Goal: Information Seeking & Learning: Learn about a topic

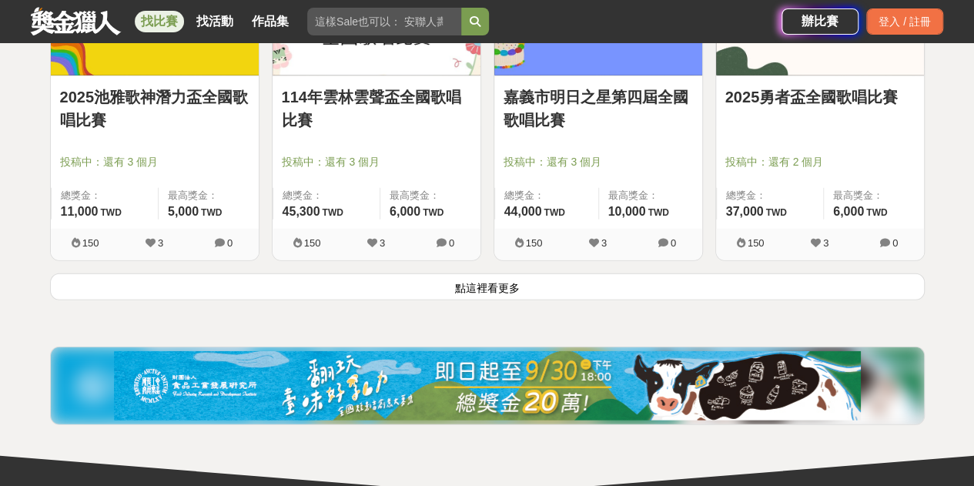
scroll to position [2087, 0]
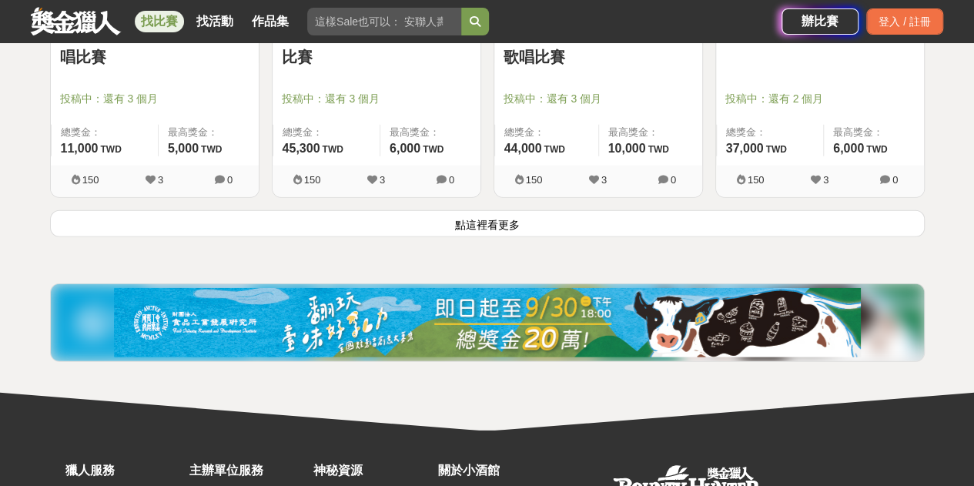
click at [573, 230] on button "點這裡看更多" at bounding box center [487, 223] width 874 height 27
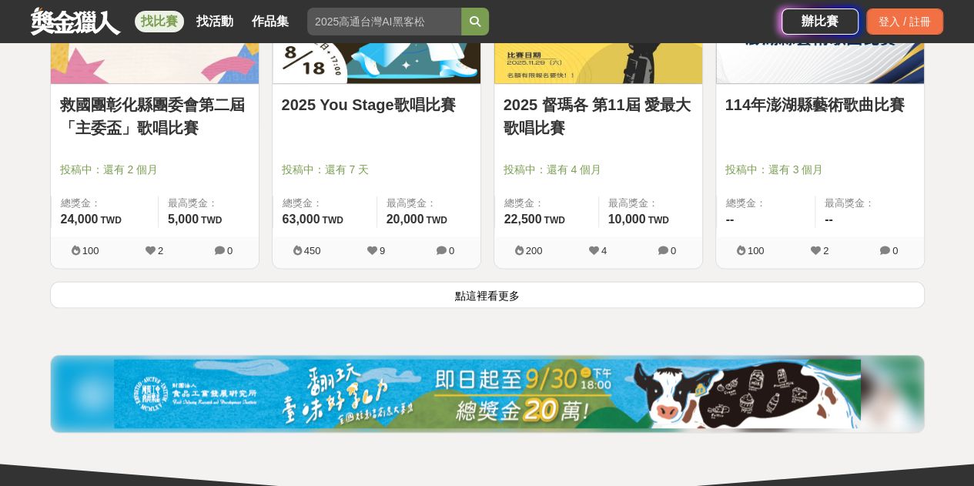
scroll to position [4011, 0]
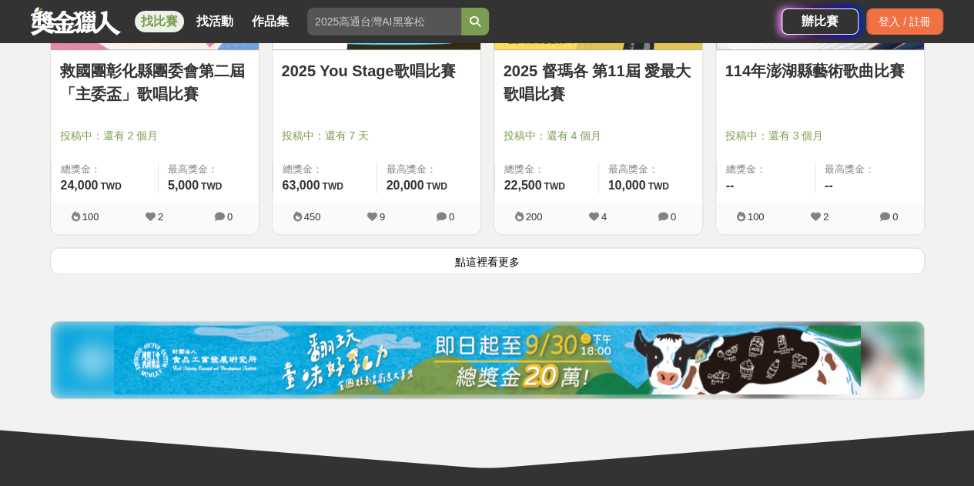
click at [640, 264] on button "點這裡看更多" at bounding box center [487, 260] width 874 height 27
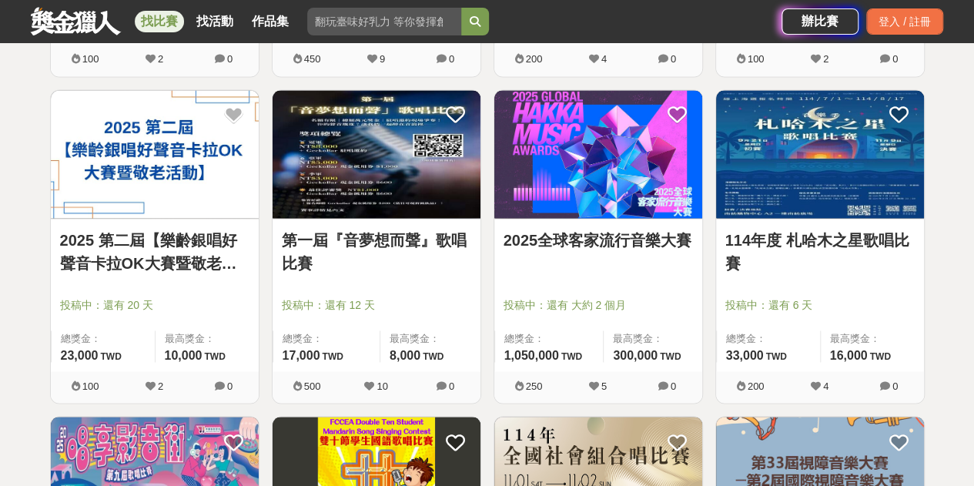
scroll to position [4165, 0]
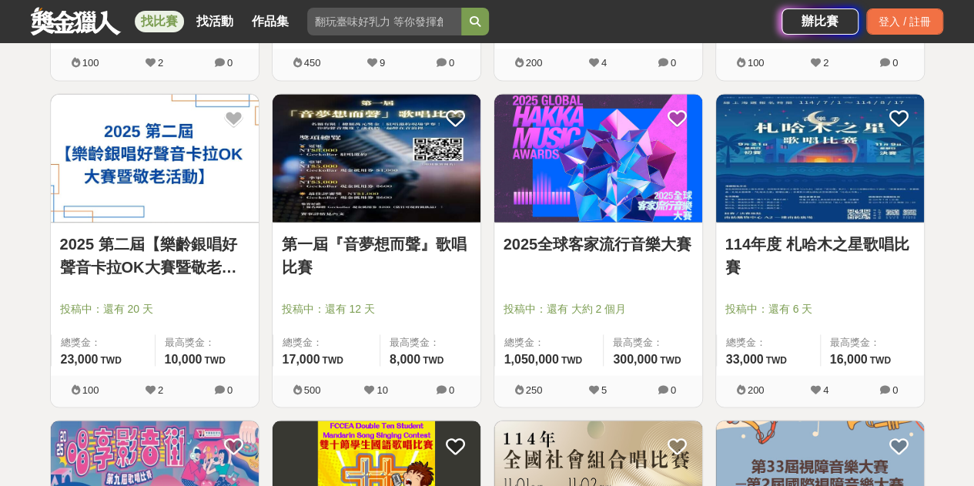
click at [613, 241] on link "2025全球客家流行音樂大賽" at bounding box center [597, 243] width 189 height 23
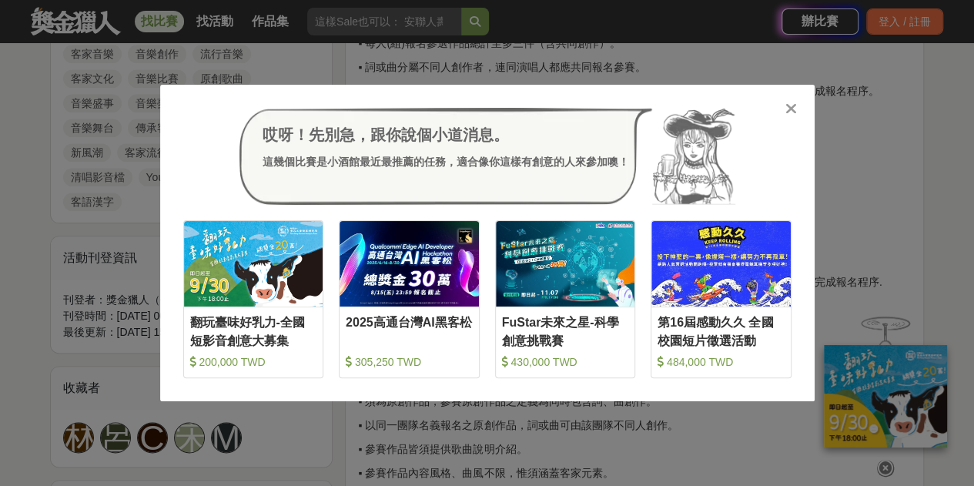
scroll to position [847, 0]
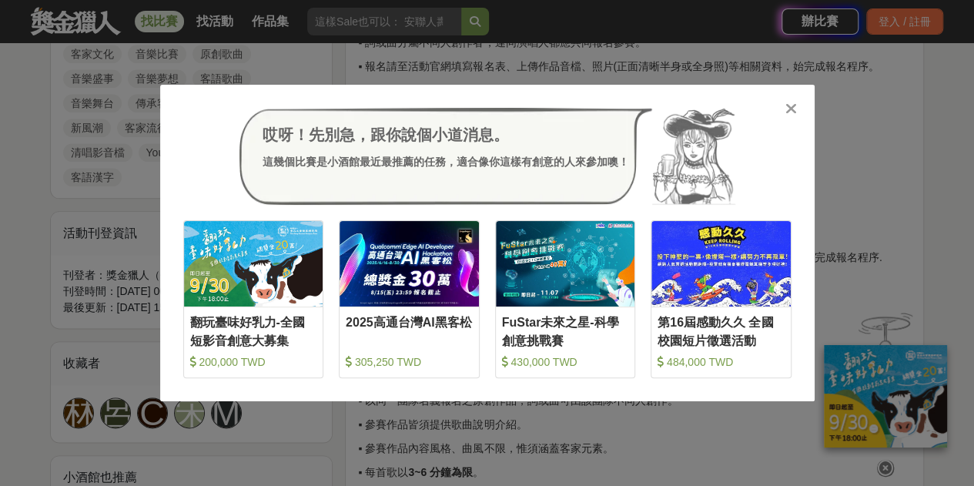
click at [790, 109] on icon at bounding box center [791, 108] width 12 height 15
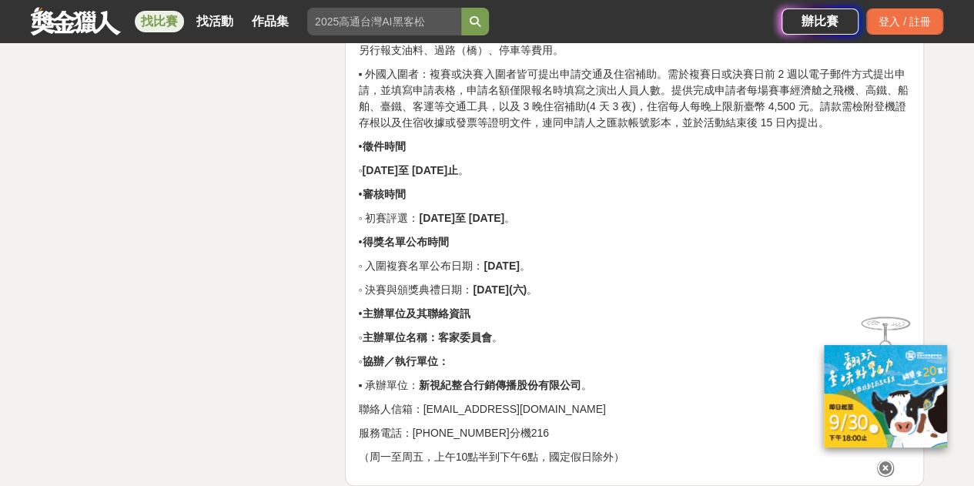
scroll to position [3156, 0]
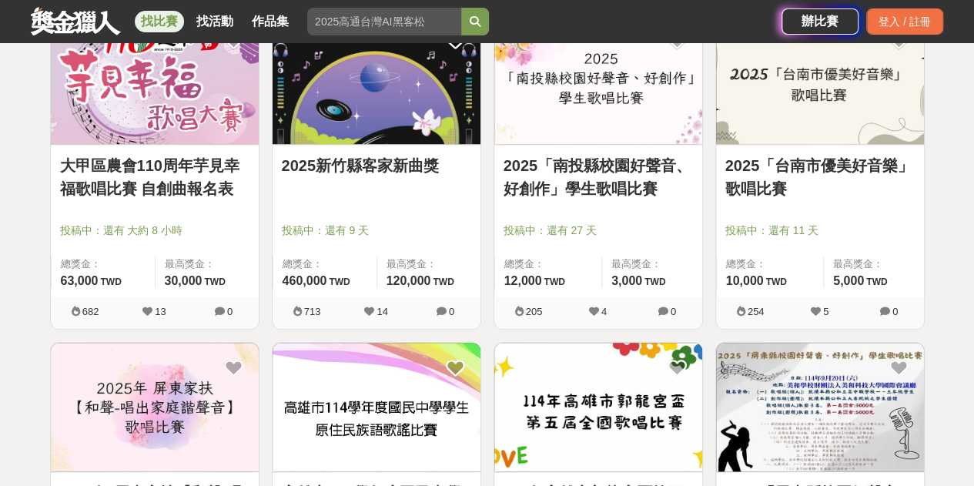
scroll to position [625, 0]
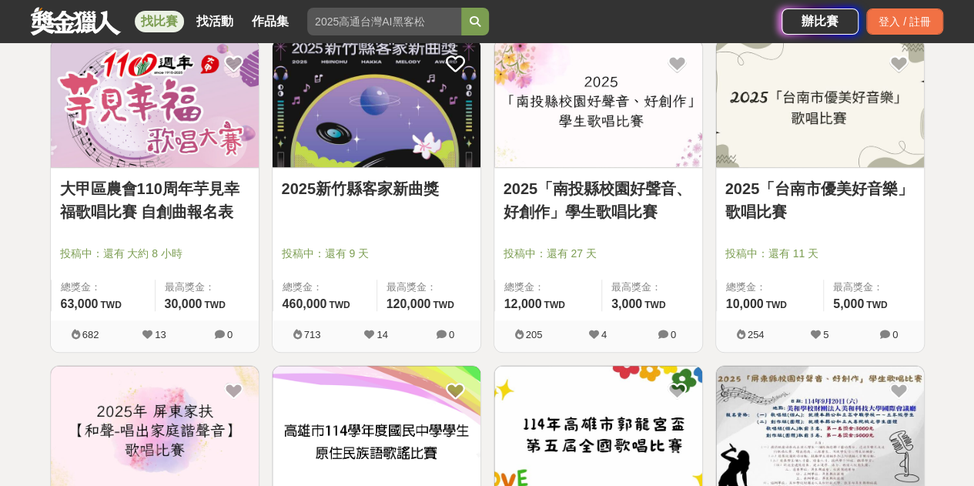
click at [405, 196] on link "2025新竹縣客家新曲獎" at bounding box center [376, 188] width 189 height 23
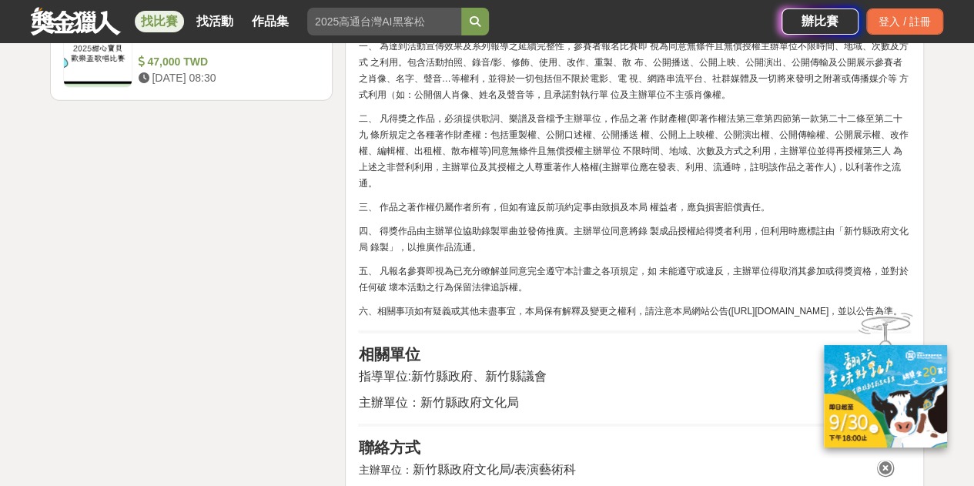
scroll to position [2155, 0]
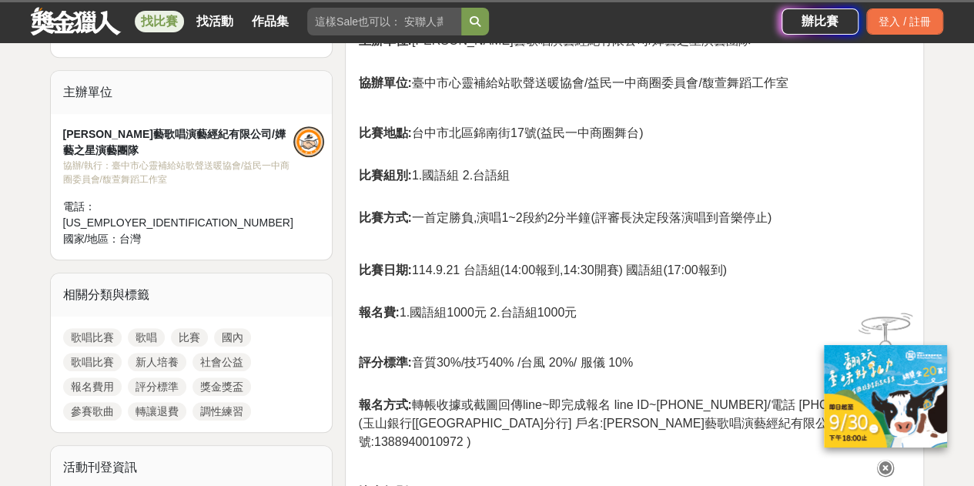
scroll to position [385, 0]
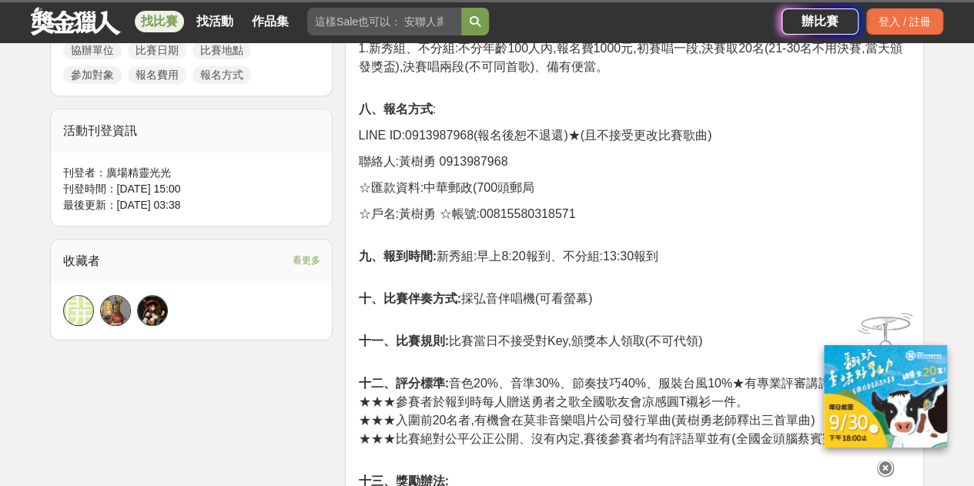
scroll to position [693, 0]
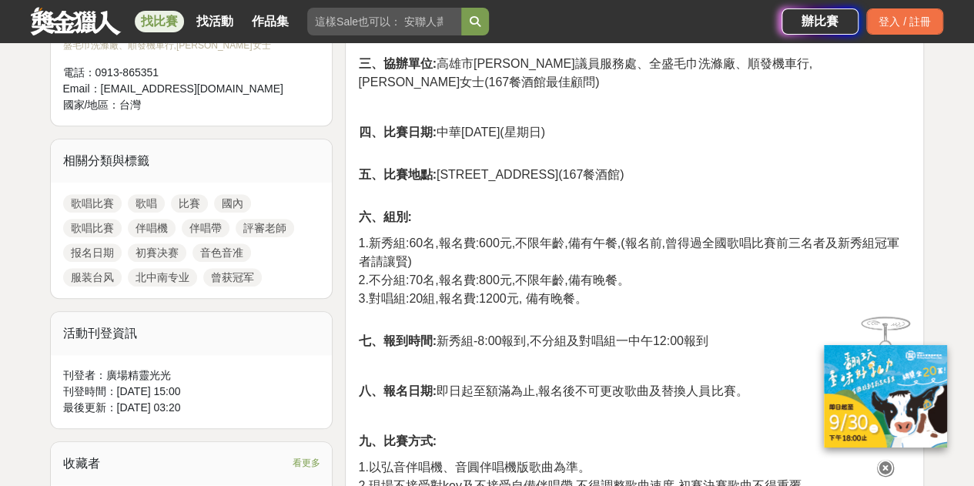
scroll to position [539, 0]
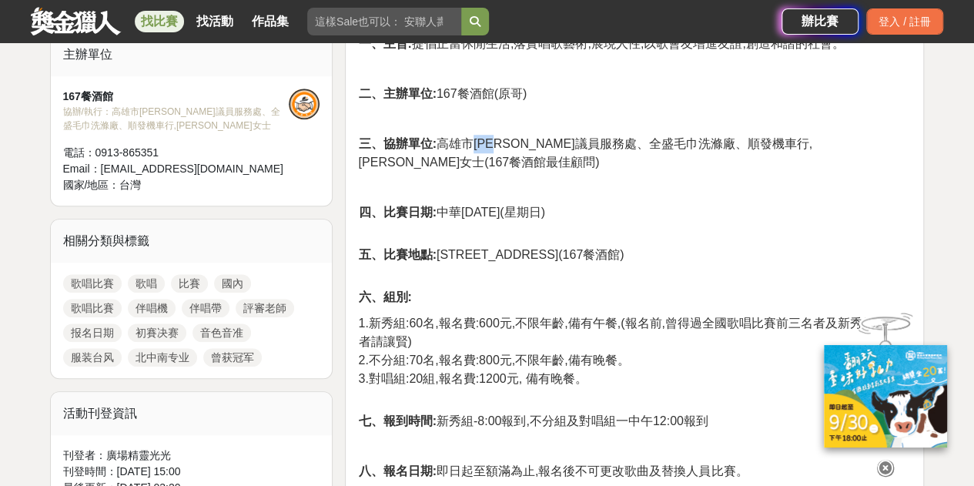
drag, startPoint x: 469, startPoint y: 139, endPoint x: 508, endPoint y: 140, distance: 38.5
click at [508, 140] on span "三、協辦單位: 高雄市陳慧文議員服務處、全盛毛巾洗滌廠、順發機車行,李世苓女士(167餐酒館最佳顧問)" at bounding box center [584, 153] width 453 height 32
copy span "陳慧文"
click at [788, 246] on p "五、比賽地點: 高雄市鳳山區自強二路167號(167餐酒館)" at bounding box center [634, 263] width 553 height 35
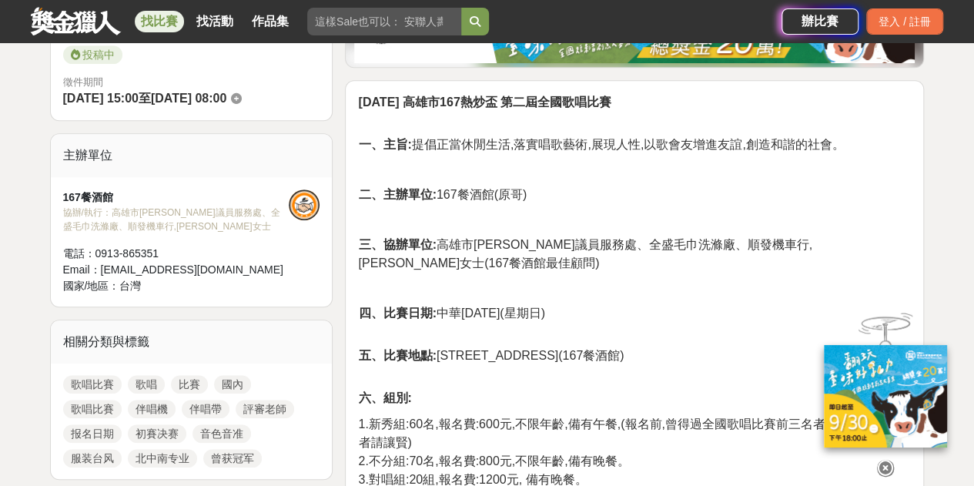
scroll to position [462, 0]
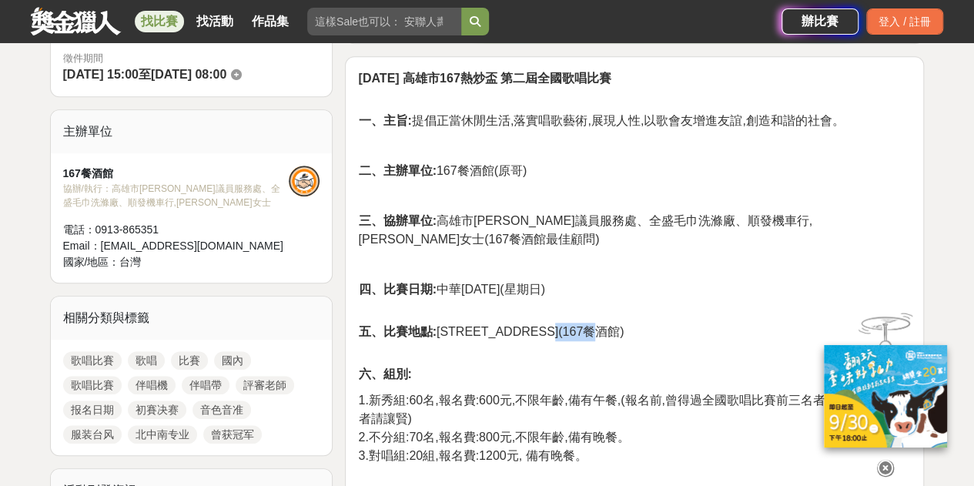
drag, startPoint x: 596, startPoint y: 331, endPoint x: 650, endPoint y: 323, distance: 54.4
click at [623, 325] on span "五、比賽地點: 高雄市鳳山區自強二路167號(167餐酒館)" at bounding box center [491, 331] width 266 height 13
copy span "167餐酒館"
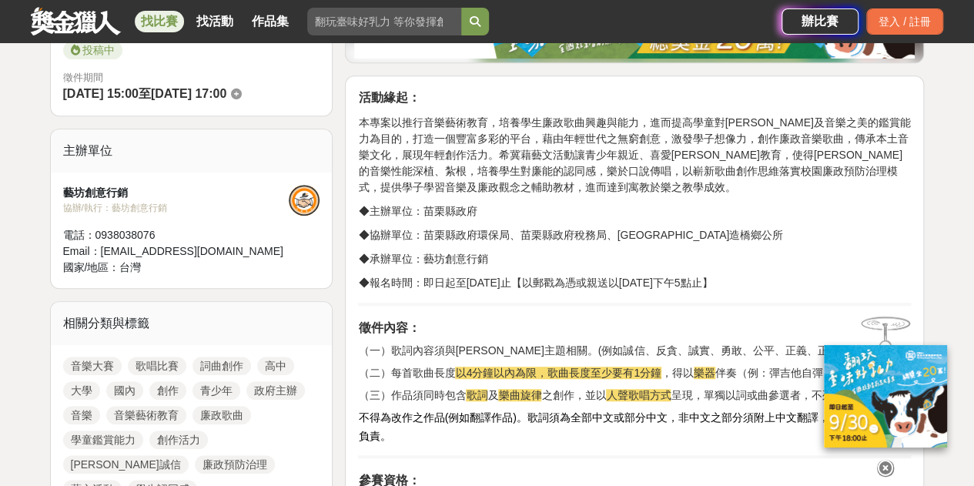
scroll to position [385, 0]
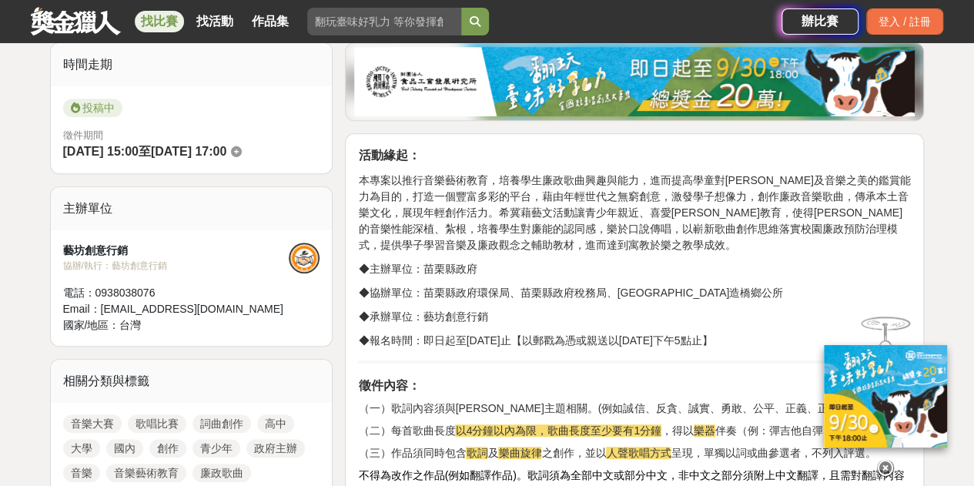
click at [885, 468] on icon at bounding box center [885, 467] width 17 height 17
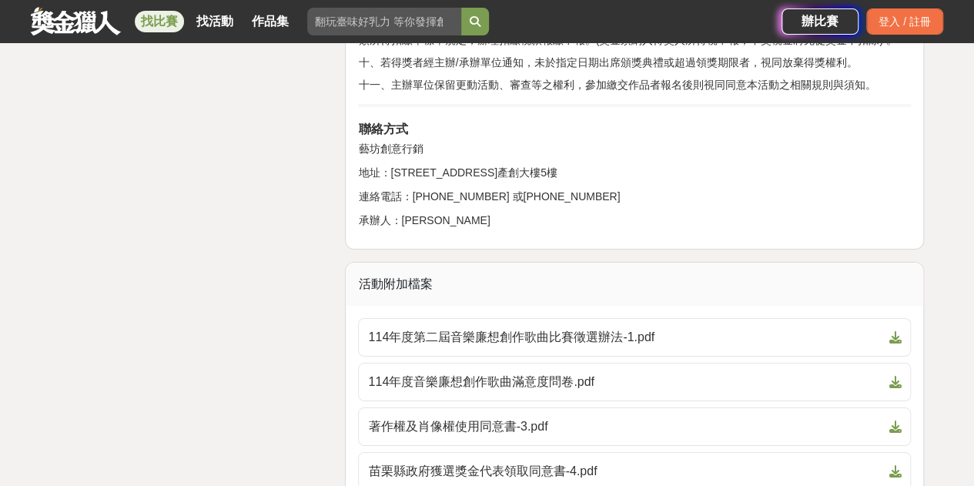
scroll to position [2694, 0]
